Goal: Find specific page/section: Find specific page/section

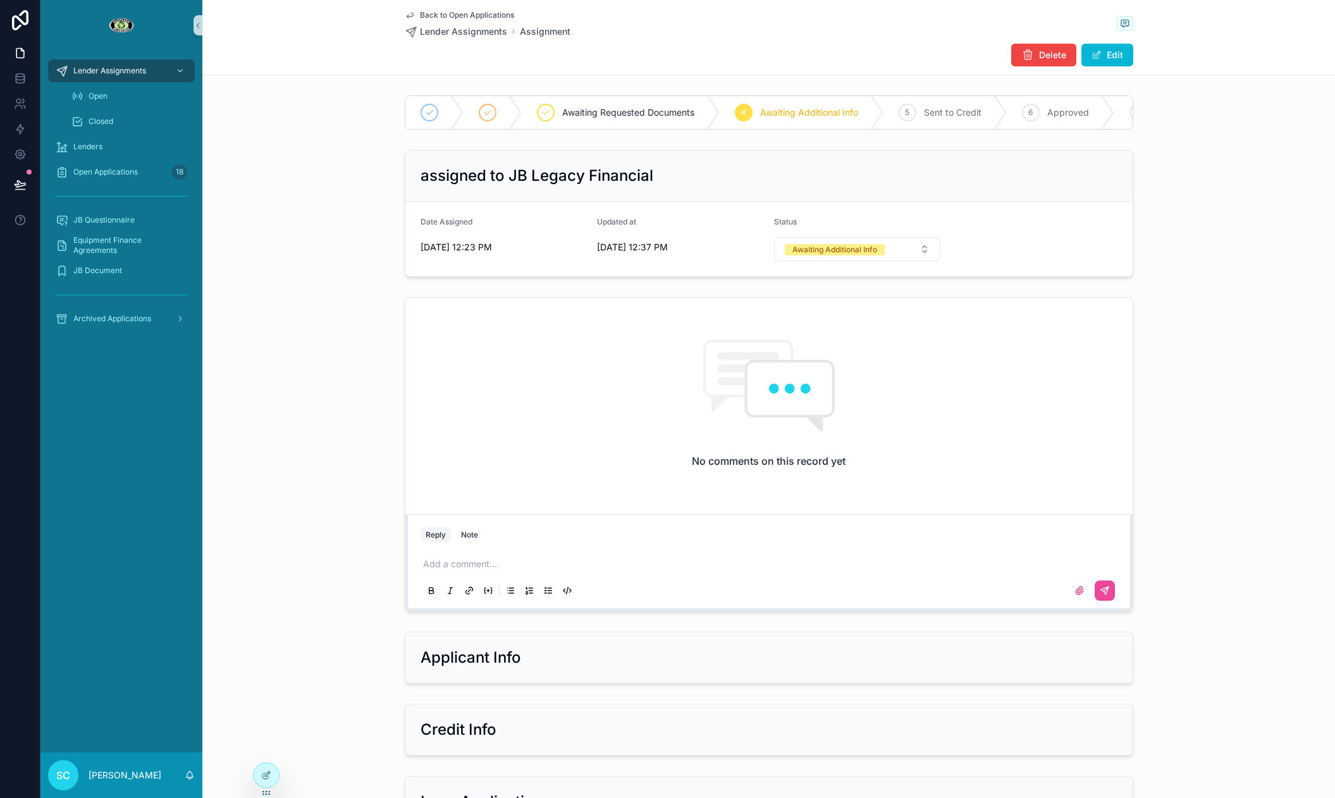
click at [436, 10] on span "Back to Open Applications" at bounding box center [467, 15] width 94 height 10
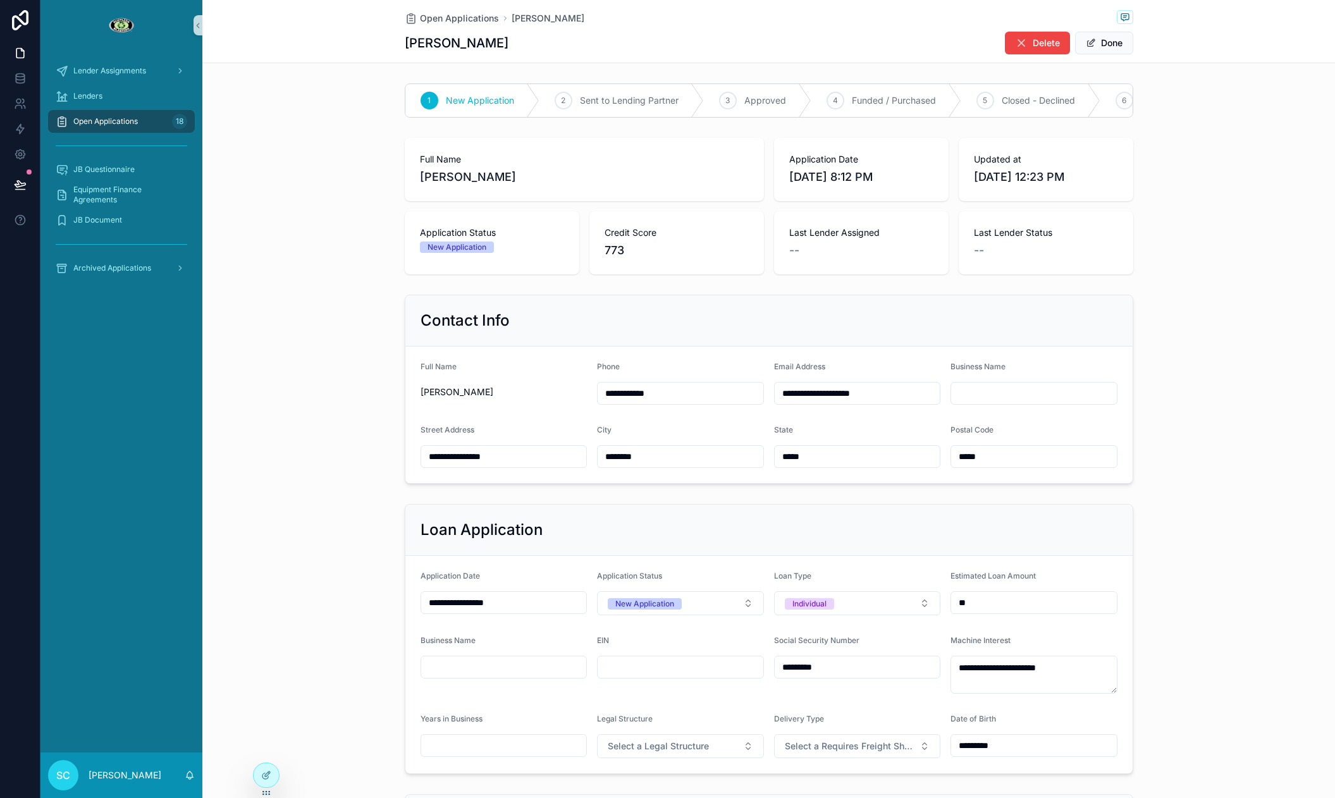
click at [141, 121] on div "Open Applications 18" at bounding box center [121, 121] width 131 height 20
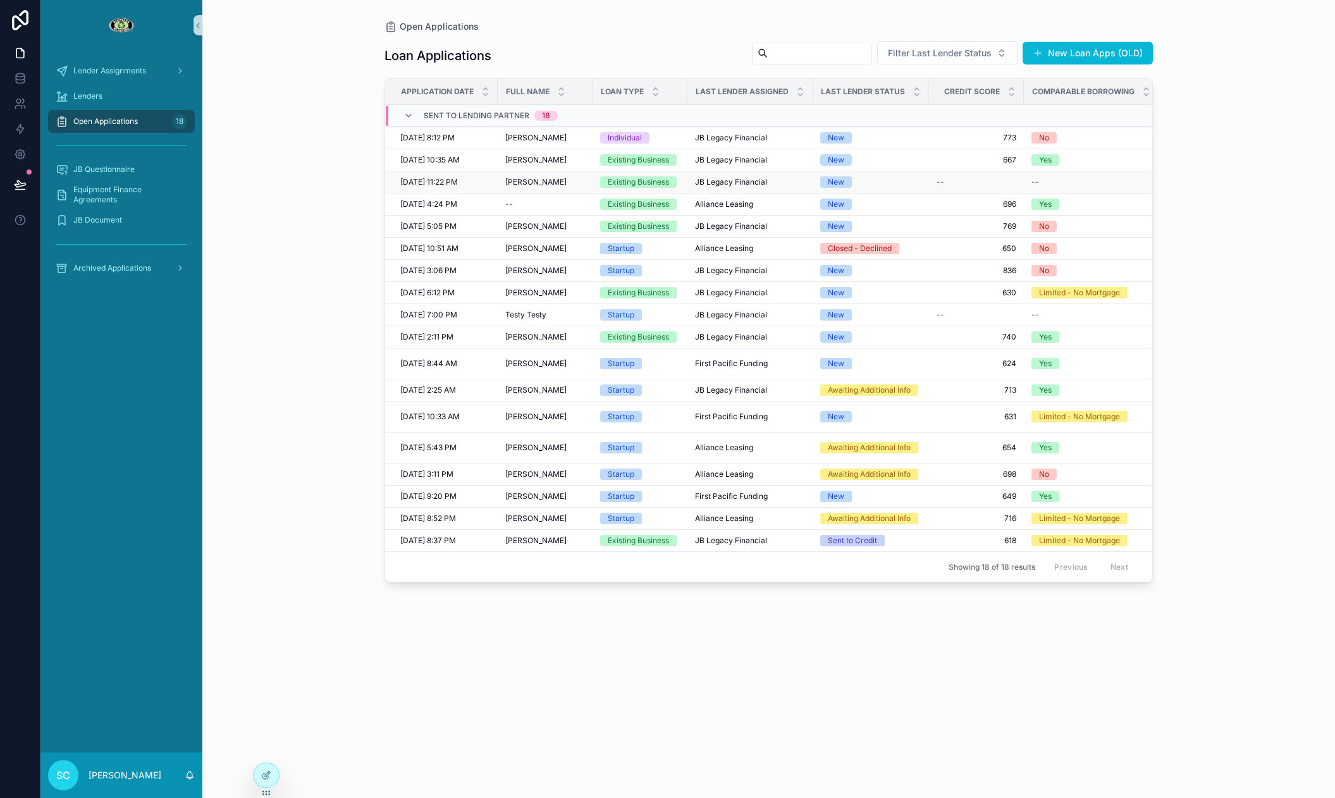
click at [524, 181] on span "[PERSON_NAME]" at bounding box center [535, 182] width 61 height 10
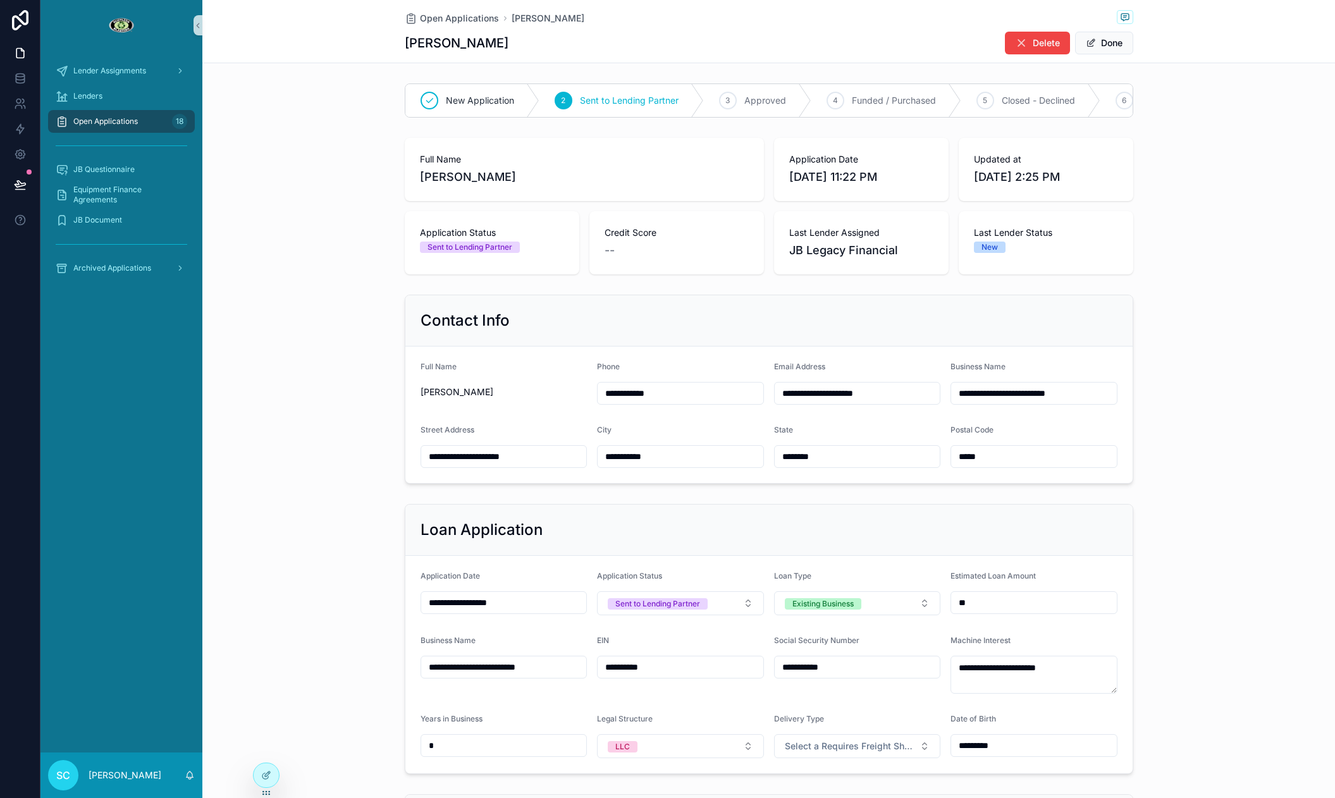
drag, startPoint x: 554, startPoint y: 182, endPoint x: 421, endPoint y: 171, distance: 133.2
click at [421, 171] on span "[PERSON_NAME]" at bounding box center [584, 177] width 329 height 18
copy span "[PERSON_NAME]"
